Goal: Task Accomplishment & Management: Manage account settings

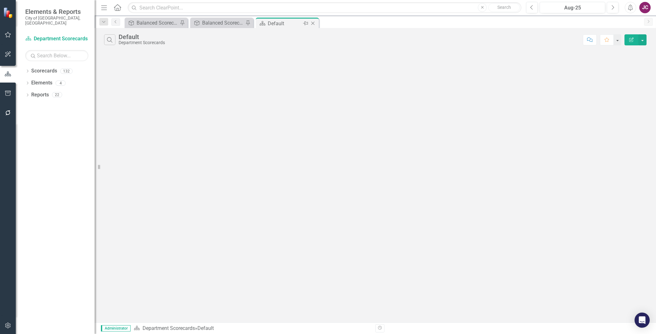
click at [312, 23] on icon at bounding box center [312, 23] width 3 height 3
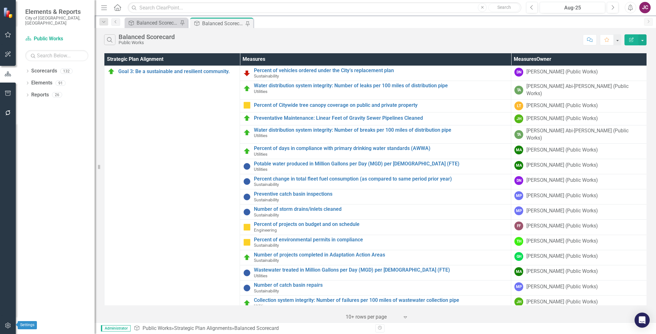
click at [5, 322] on button "button" at bounding box center [8, 325] width 14 height 13
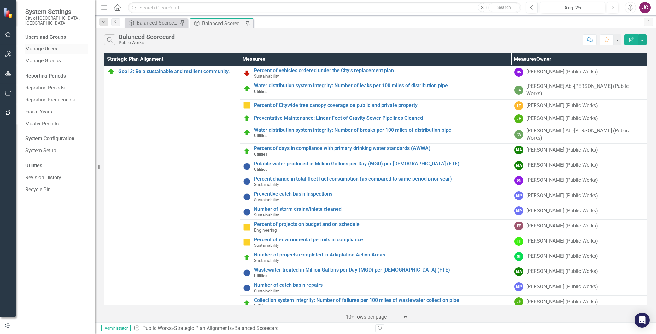
click at [43, 45] on link "Manage Users" at bounding box center [56, 48] width 63 height 7
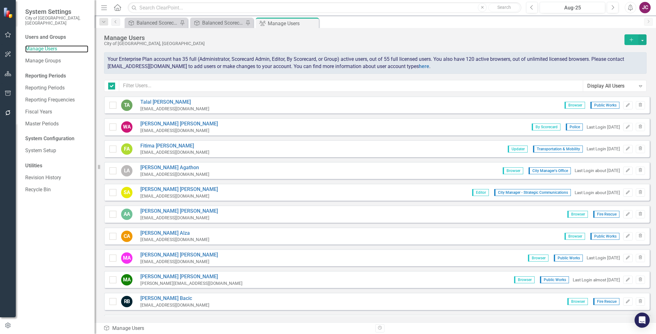
checkbox input "false"
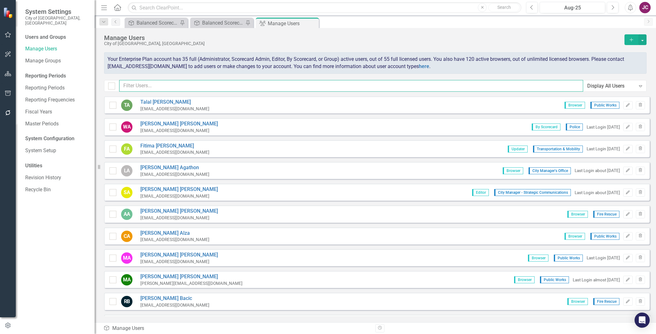
click at [136, 84] on input "text" at bounding box center [351, 86] width 464 height 12
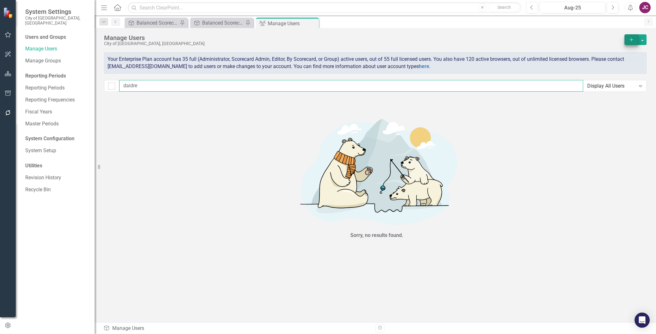
type input "daidre"
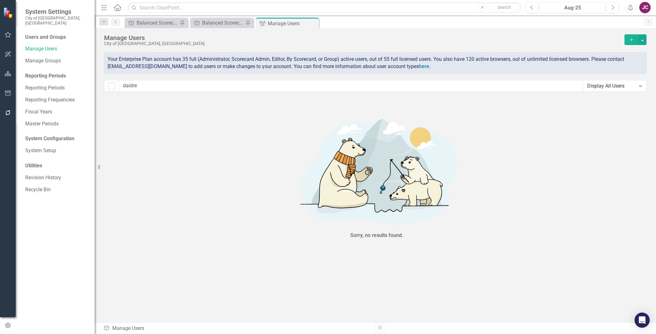
click at [630, 38] on icon "Add" at bounding box center [631, 40] width 6 height 4
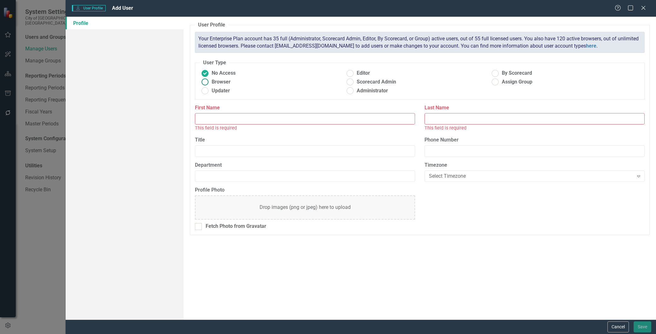
click at [212, 83] on span "Browser" at bounding box center [221, 81] width 19 height 7
click at [210, 83] on input "Browser" at bounding box center [205, 82] width 10 height 10
radio input "true"
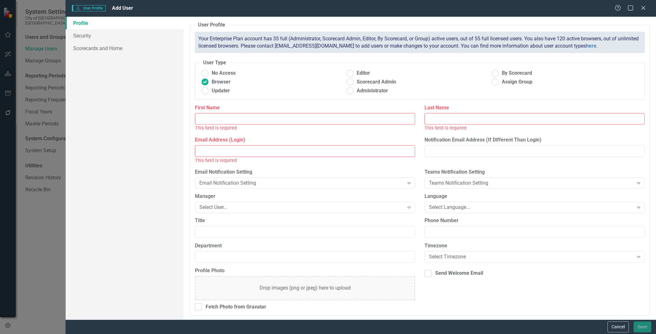
click at [212, 118] on input "First Name" at bounding box center [305, 119] width 220 height 12
type input "Daidre"
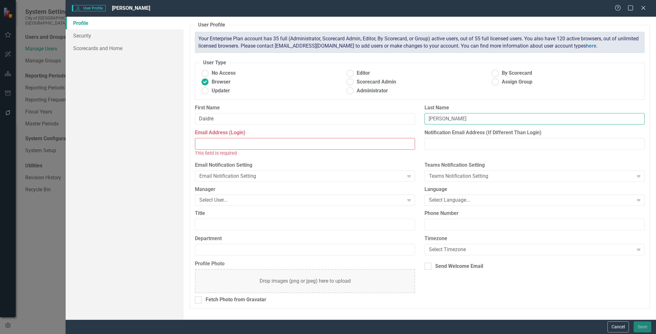
type input "[PERSON_NAME]"
click at [206, 147] on input "Email Address (Login)" at bounding box center [305, 144] width 220 height 12
click at [227, 144] on input "Email Address (Login)" at bounding box center [305, 144] width 220 height 12
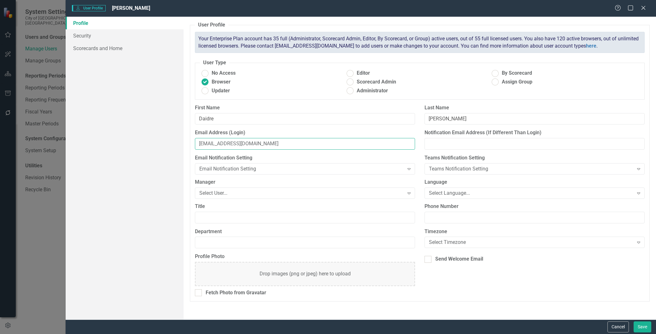
type input "[EMAIL_ADDRESS][DOMAIN_NAME]"
click at [187, 96] on div "User Profile ClearPoint has a wealth of options to help you ensure that people …" at bounding box center [419, 168] width 472 height 303
click at [81, 36] on link "Security" at bounding box center [125, 35] width 118 height 13
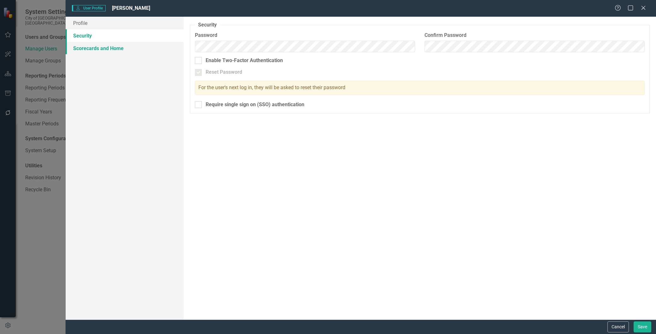
click at [80, 48] on link "Scorecards and Home" at bounding box center [125, 48] width 118 height 13
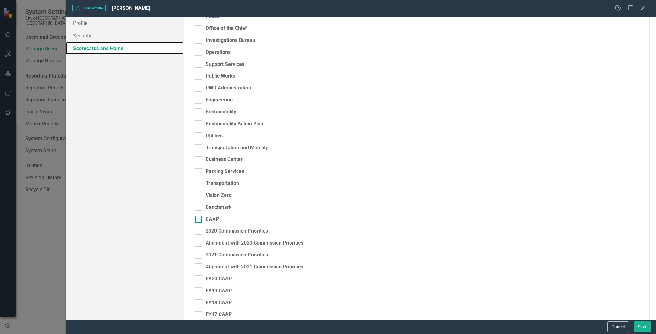
scroll to position [680, 0]
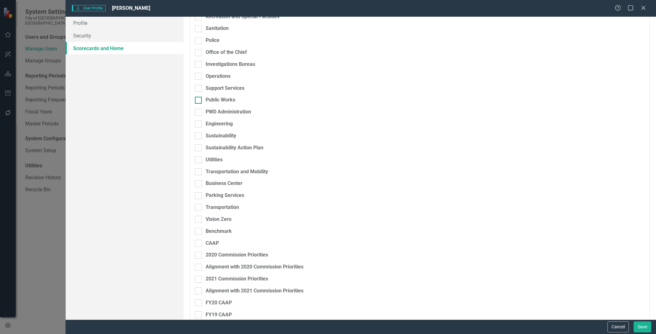
click at [198, 100] on input "Public Works" at bounding box center [197, 99] width 4 height 4
checkbox input "true"
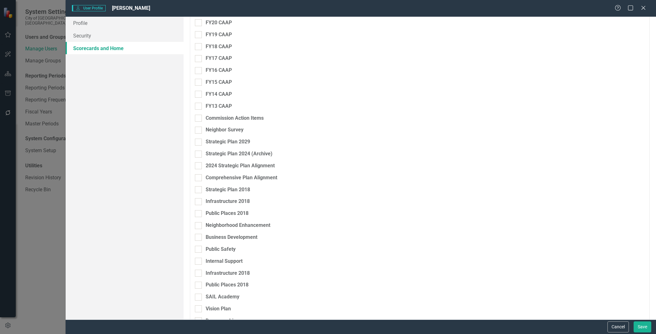
scroll to position [996, 0]
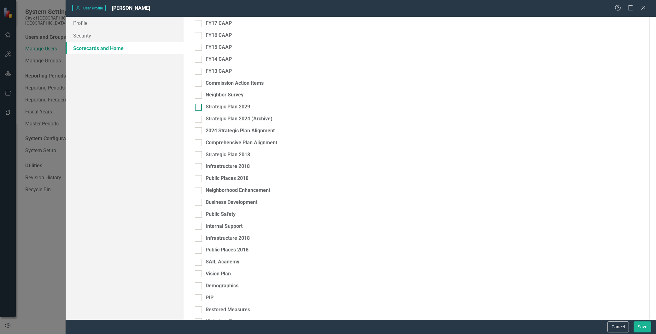
click at [198, 109] on div at bounding box center [198, 107] width 7 height 7
click at [198, 108] on input "Strategic Plan 2029" at bounding box center [197, 106] width 4 height 4
checkbox input "true"
click at [199, 119] on input "Strategic Plan 2024 (Archive)" at bounding box center [197, 118] width 4 height 4
checkbox input "true"
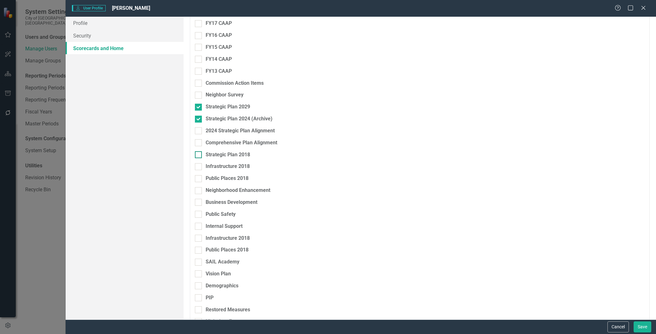
click at [199, 154] on div at bounding box center [198, 154] width 7 height 7
click at [199, 154] on input "Strategic Plan 2018" at bounding box center [197, 153] width 4 height 4
checkbox input "true"
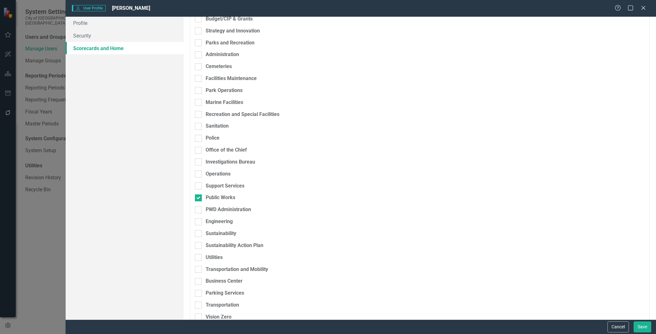
scroll to position [595, 0]
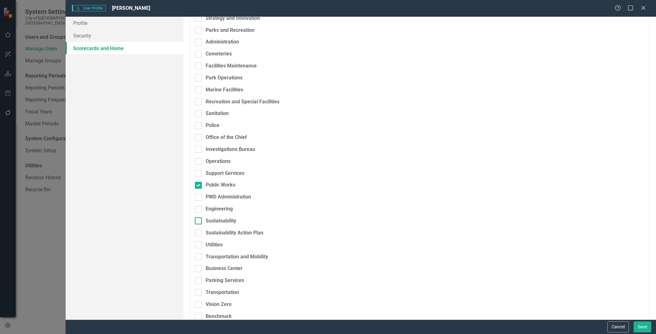
click at [196, 219] on input "Sustainability" at bounding box center [197, 220] width 4 height 4
checkbox input "true"
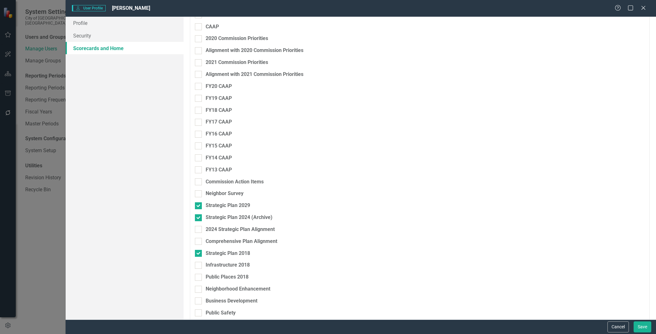
scroll to position [981, 0]
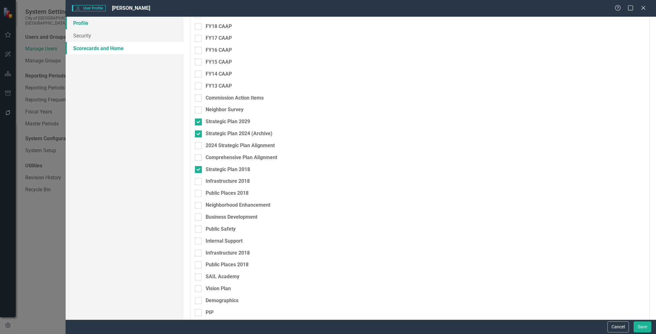
click at [74, 25] on link "Profile" at bounding box center [125, 23] width 118 height 13
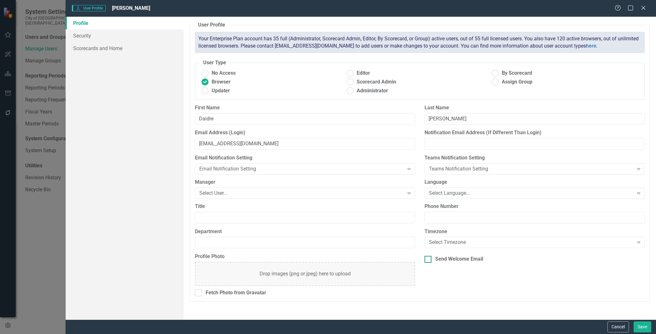
click at [426, 258] on input "Send Welcome Email" at bounding box center [426, 258] width 4 height 4
checkbox input "true"
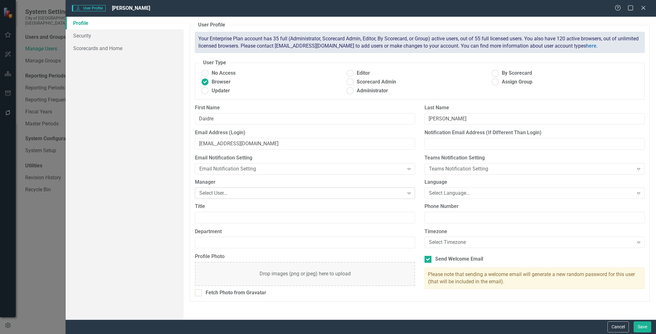
click at [226, 195] on div "Select User..." at bounding box center [301, 192] width 204 height 7
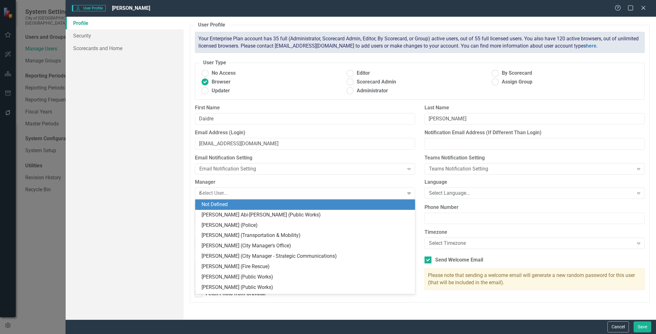
type input "nan"
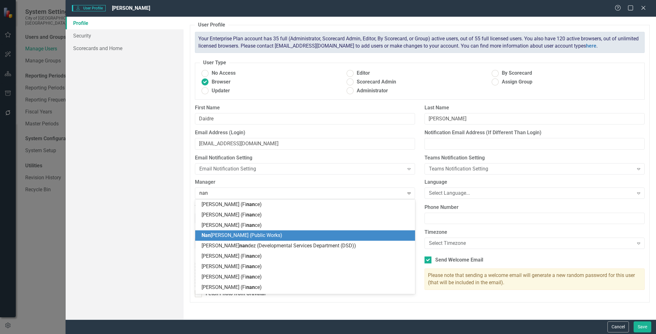
click at [227, 234] on span "[PERSON_NAME] [PERSON_NAME] (Public Works)" at bounding box center [241, 235] width 81 height 6
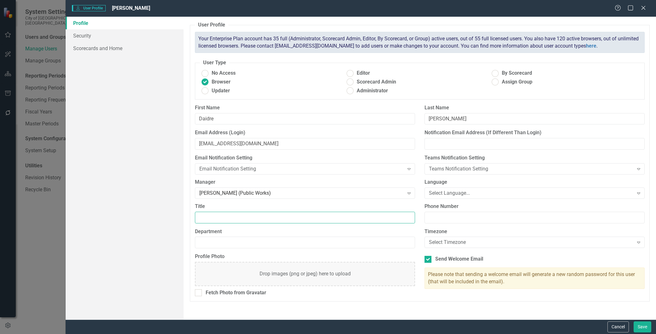
click at [225, 218] on input "Title" at bounding box center [305, 218] width 220 height 12
type input "Senior Administrative Assistant"
click at [223, 243] on input "Department" at bounding box center [305, 243] width 220 height 12
type input "Public Works"
click at [642, 326] on button "Save" at bounding box center [642, 327] width 18 height 11
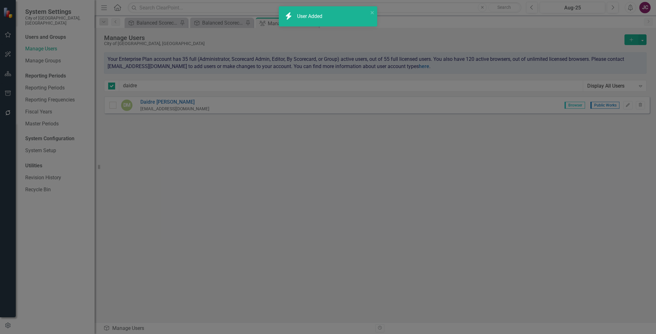
checkbox input "false"
